Goal: Transaction & Acquisition: Book appointment/travel/reservation

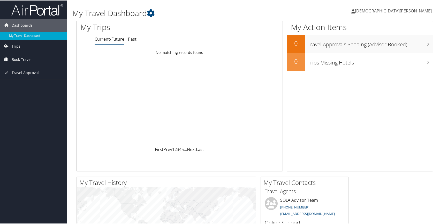
click at [20, 61] on span "Book Travel" at bounding box center [22, 58] width 20 height 13
click at [22, 70] on link "Approval Request (Beta)" at bounding box center [33, 69] width 67 height 8
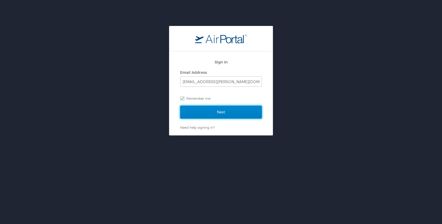
click at [201, 110] on input "Next" at bounding box center [221, 112] width 82 height 13
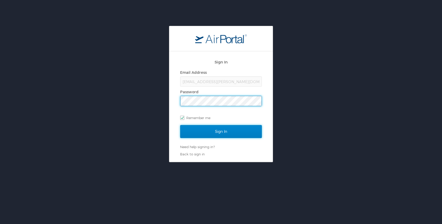
click at [207, 135] on input "Sign In" at bounding box center [221, 131] width 82 height 13
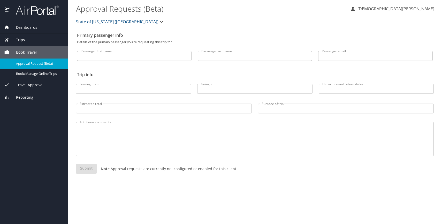
click at [90, 86] on input "Leaving from" at bounding box center [133, 89] width 115 height 10
click at [94, 106] on div "Estimated total Estimated total" at bounding box center [164, 107] width 182 height 19
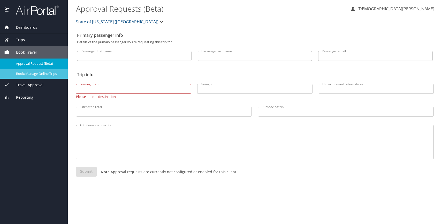
click at [50, 76] on span "Book/Manage Online Trips" at bounding box center [39, 73] width 46 height 5
